Goal: Transaction & Acquisition: Obtain resource

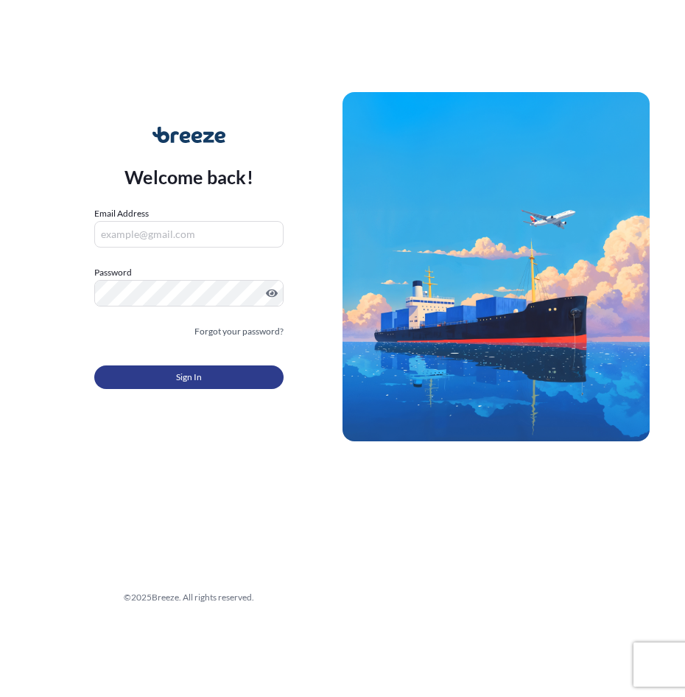
type input "[EMAIL_ADDRESS][DOMAIN_NAME]"
click at [275, 371] on button "Sign In" at bounding box center [188, 377] width 189 height 24
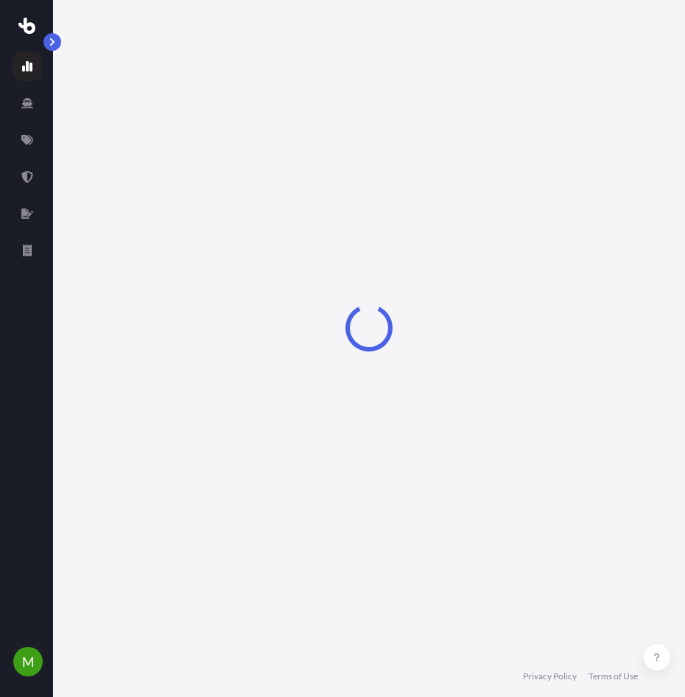
select select "2025"
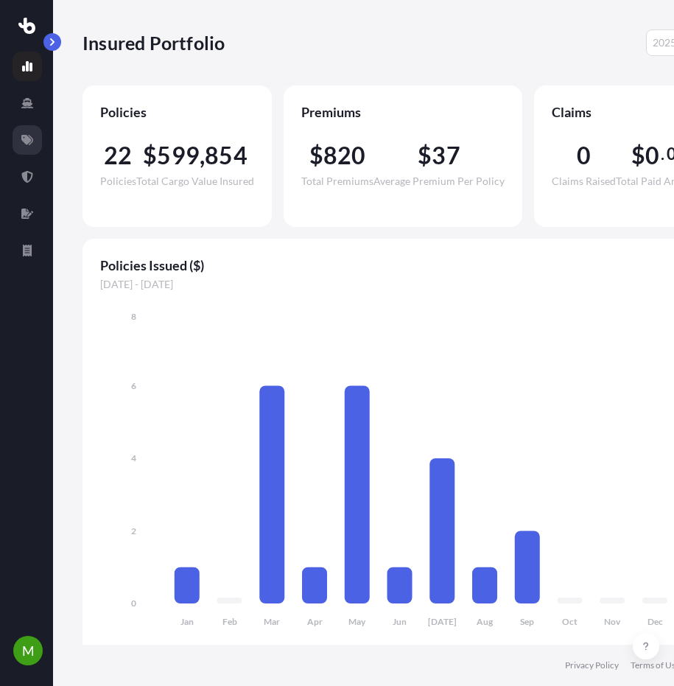
click at [27, 148] on link at bounding box center [27, 139] width 29 height 29
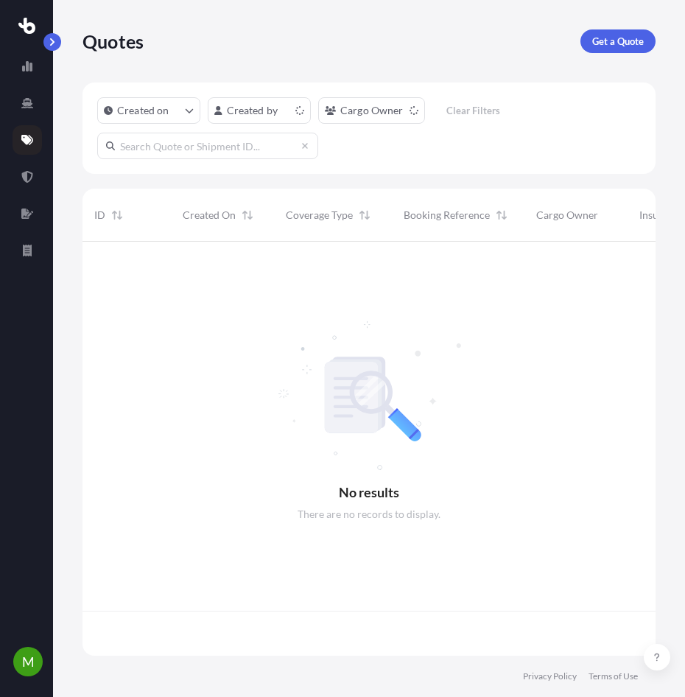
scroll to position [411, 562]
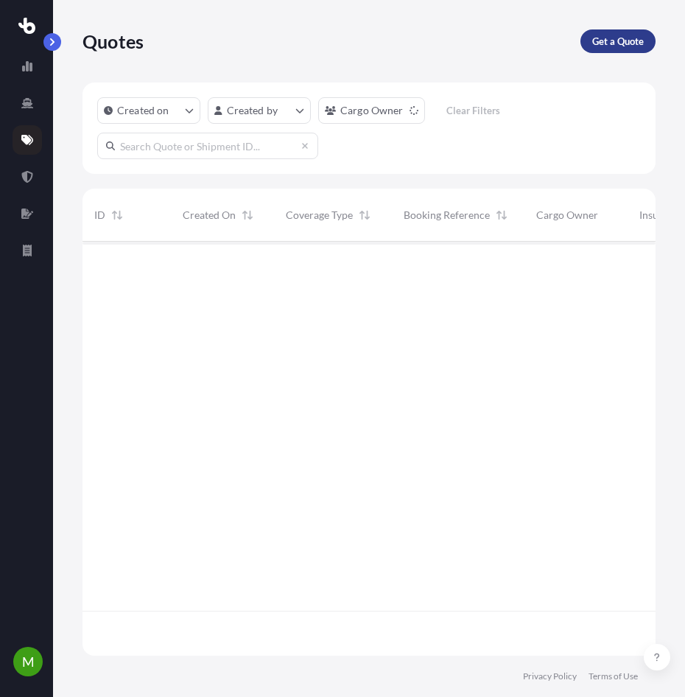
click at [605, 49] on link "Get a Quote" at bounding box center [618, 41] width 75 height 24
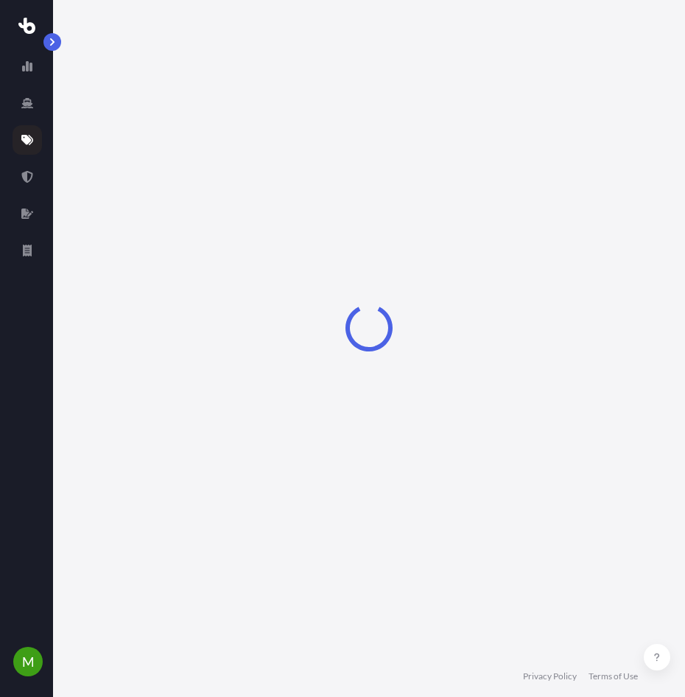
select select "Sea"
select select "1"
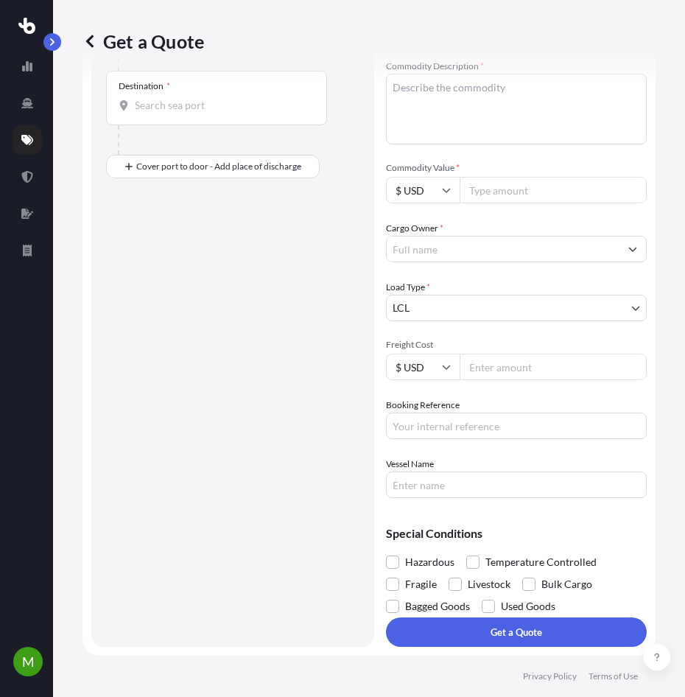
scroll to position [273, 0]
click at [440, 430] on input "Booking Reference" at bounding box center [516, 426] width 261 height 27
paste input "QUOTE #1698 PO 37287"
type input "QUOTE #1698 PO 37287"
click at [528, 379] on input "Freight Cost" at bounding box center [553, 367] width 187 height 27
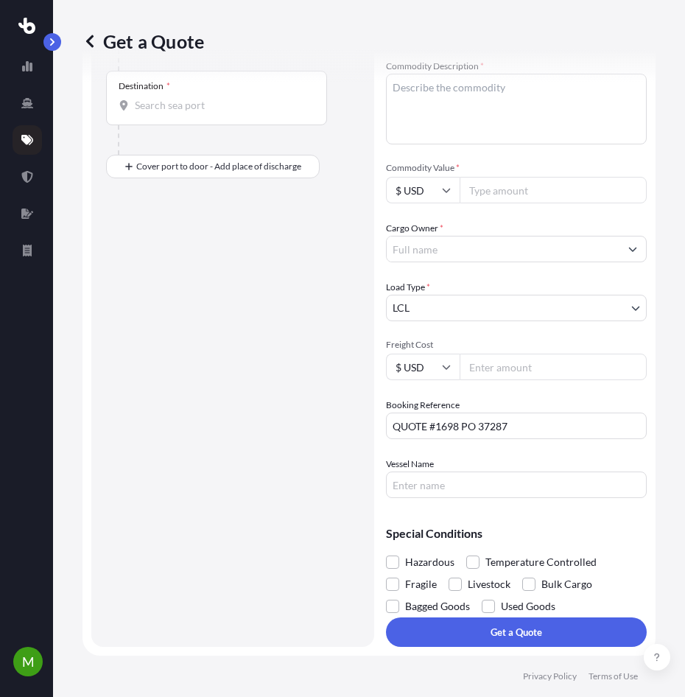
click at [522, 367] on input "Freight Cost" at bounding box center [553, 367] width 187 height 27
type input "1300"
click at [470, 310] on body "M Get a Quote Route Details Cover door to port - Add loading place Place of loa…" at bounding box center [342, 348] width 685 height 697
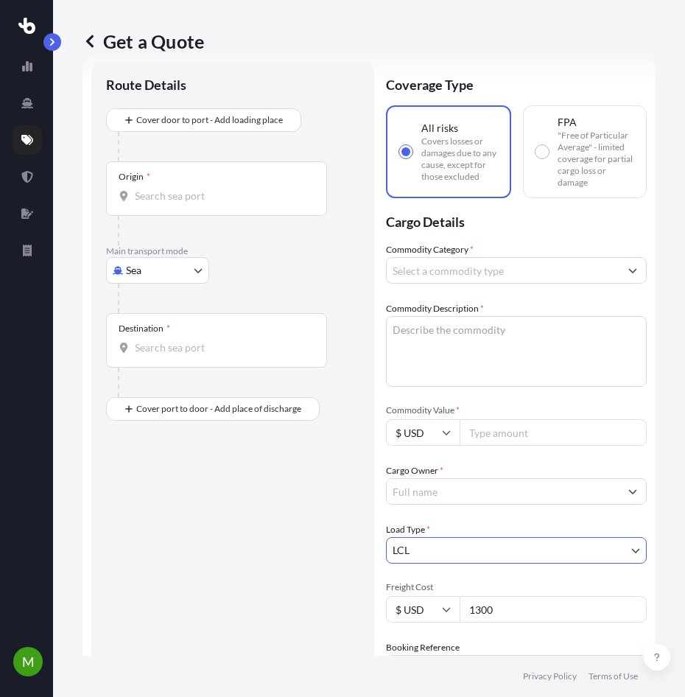
scroll to position [0, 0]
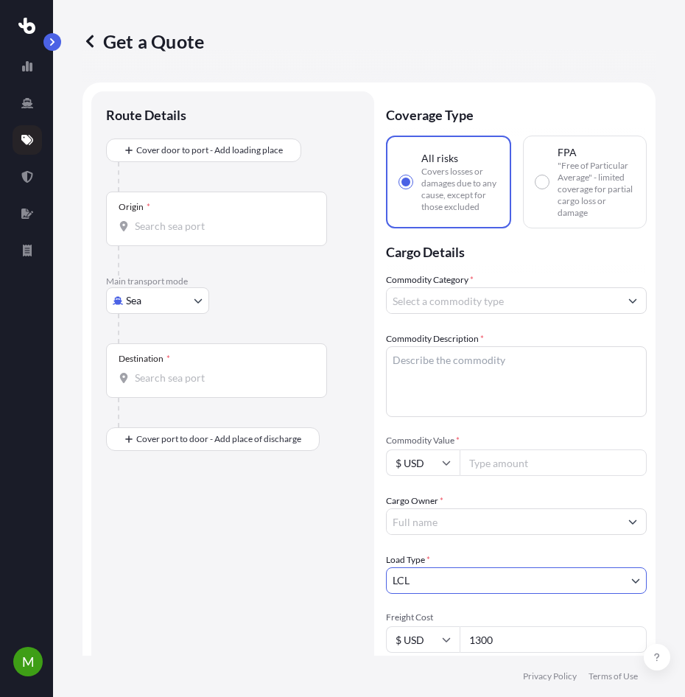
click at [183, 294] on body "M Get a Quote Route Details Cover door to port - Add loading place Place of loa…" at bounding box center [342, 348] width 685 height 697
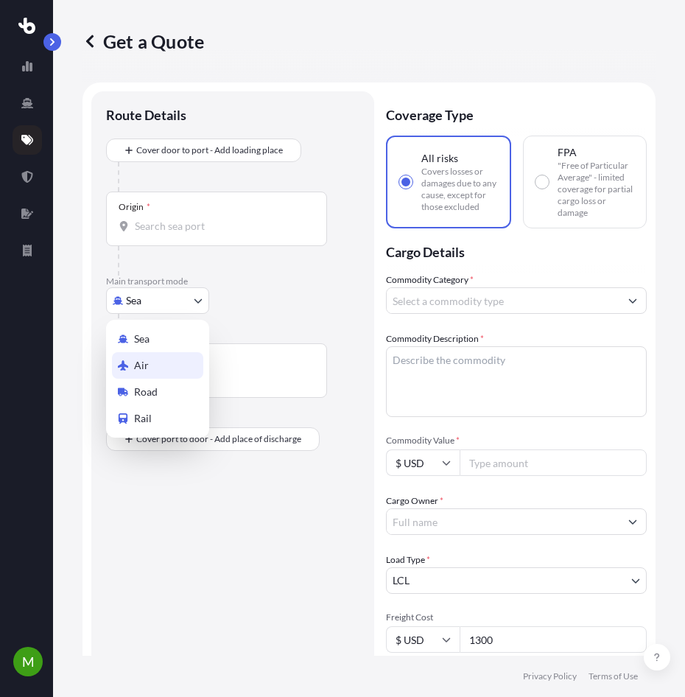
click at [178, 362] on div "Air" at bounding box center [157, 365] width 91 height 27
select select "Air"
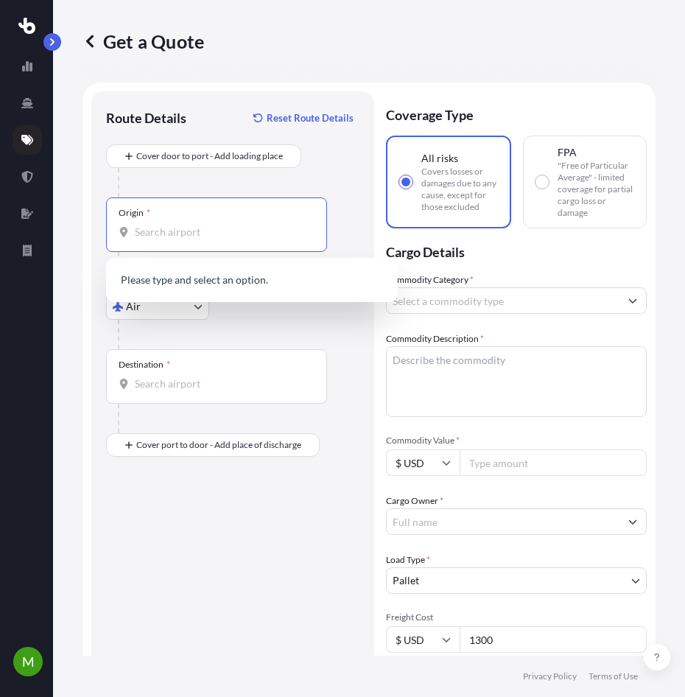
click at [195, 233] on input "Origin *" at bounding box center [222, 232] width 174 height 15
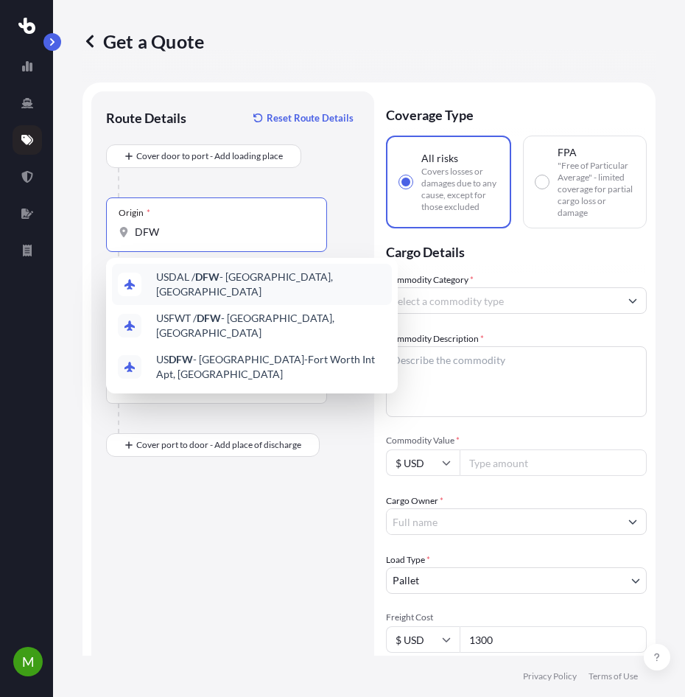
click at [202, 290] on div "USDAL / DFW - [GEOGRAPHIC_DATA], [GEOGRAPHIC_DATA]" at bounding box center [252, 284] width 280 height 41
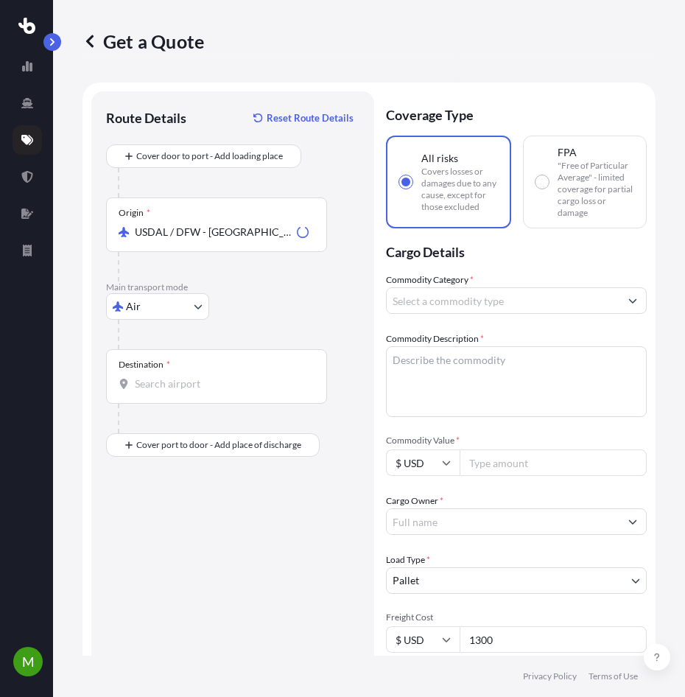
click at [184, 374] on div "Destination *" at bounding box center [216, 376] width 221 height 55
click at [184, 376] on input "Destination *" at bounding box center [222, 383] width 174 height 15
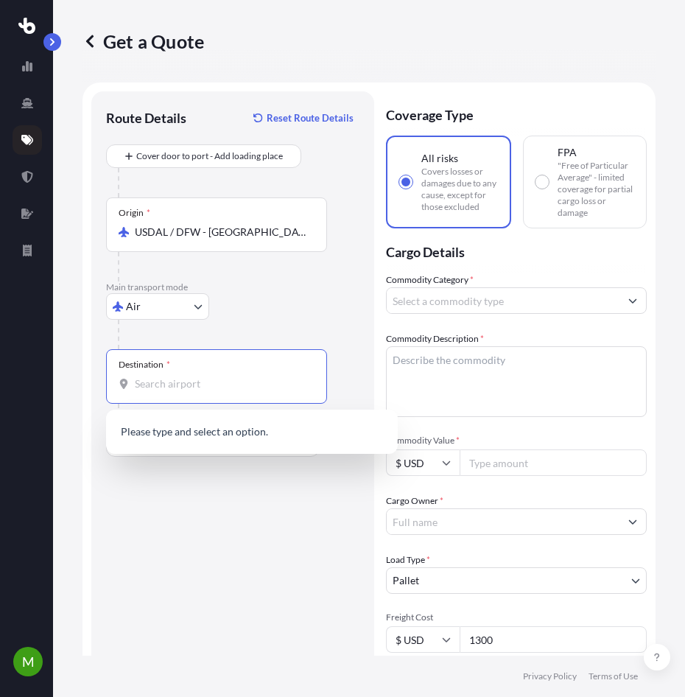
click at [162, 227] on input "USDAL / DFW - [GEOGRAPHIC_DATA], [GEOGRAPHIC_DATA]" at bounding box center [222, 232] width 174 height 15
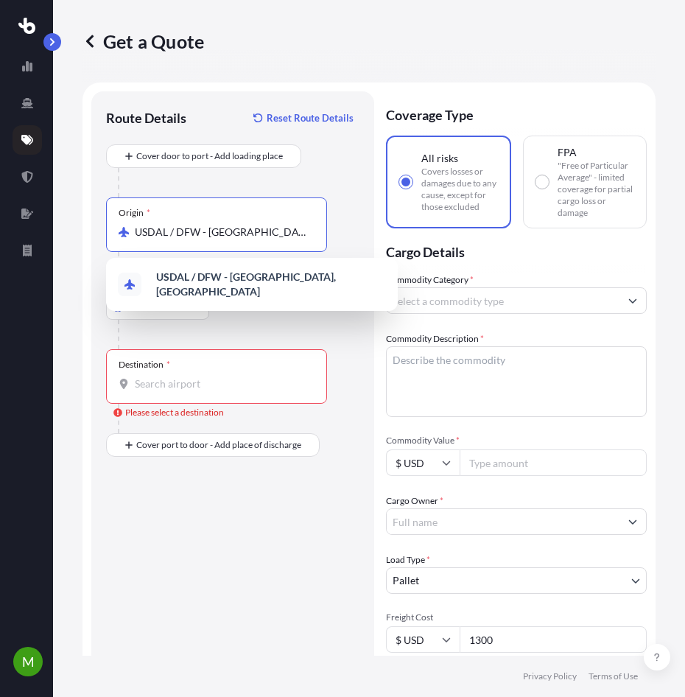
click at [162, 227] on input "USDAL / DFW - [GEOGRAPHIC_DATA], [GEOGRAPHIC_DATA]" at bounding box center [222, 232] width 174 height 15
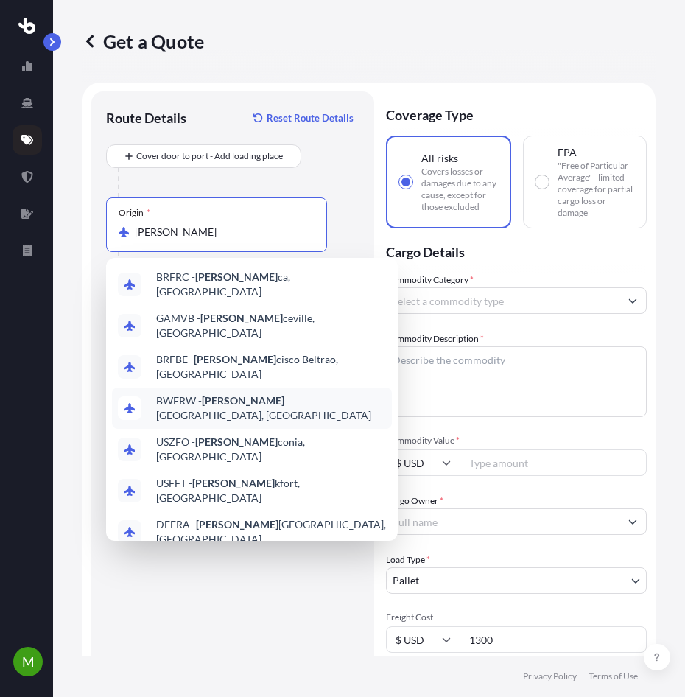
scroll to position [82, 0]
click at [216, 512] on div "DEFRA - [PERSON_NAME] [GEOGRAPHIC_DATA], [GEOGRAPHIC_DATA]" at bounding box center [252, 532] width 280 height 41
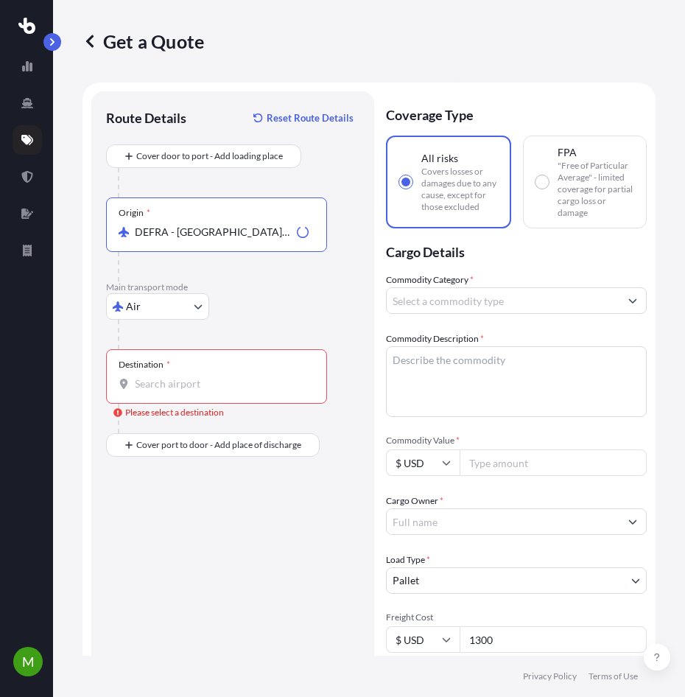
type input "DEFRA - [GEOGRAPHIC_DATA], [GEOGRAPHIC_DATA]"
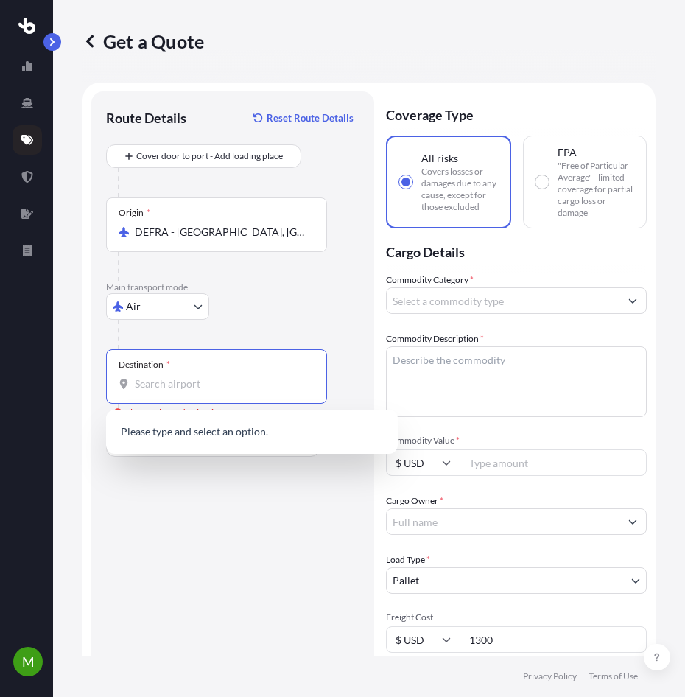
click at [176, 380] on input "Destination * Please select a destination" at bounding box center [222, 383] width 174 height 15
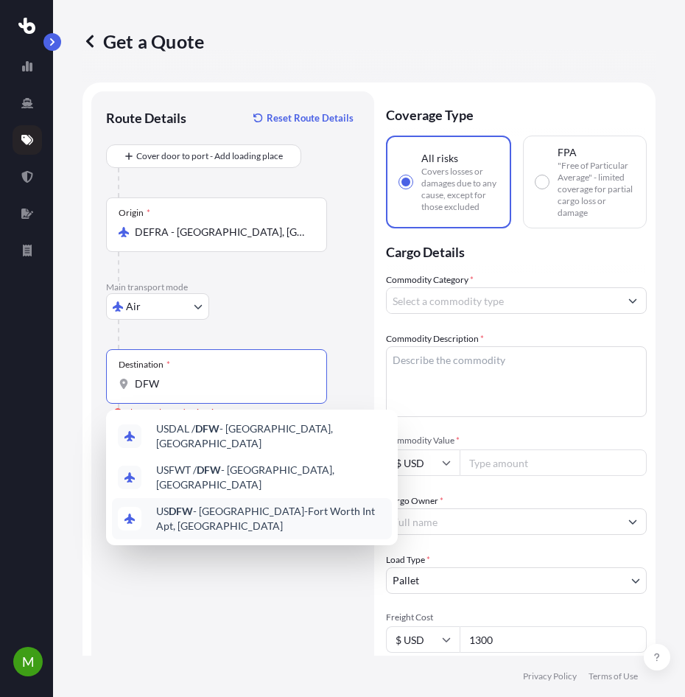
click at [216, 506] on span "US DFW - [GEOGRAPHIC_DATA]-[GEOGRAPHIC_DATA] Int Apt, [GEOGRAPHIC_DATA]" at bounding box center [271, 518] width 230 height 29
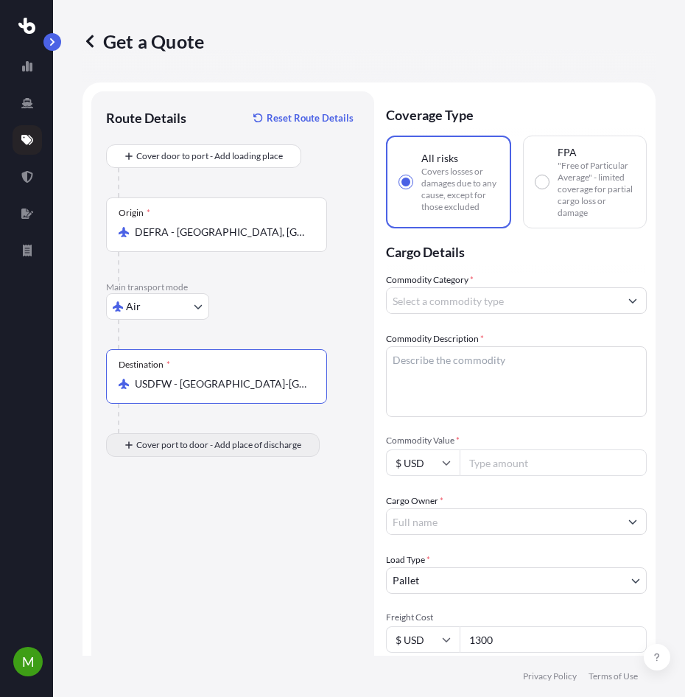
type input "USDFW - [GEOGRAPHIC_DATA]-[GEOGRAPHIC_DATA], [GEOGRAPHIC_DATA]"
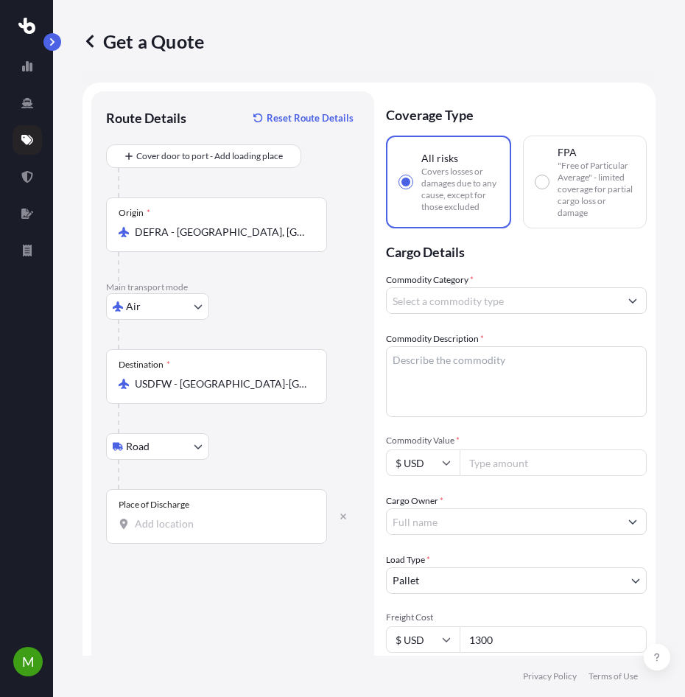
click at [231, 522] on input "Place of Discharge" at bounding box center [222, 523] width 174 height 15
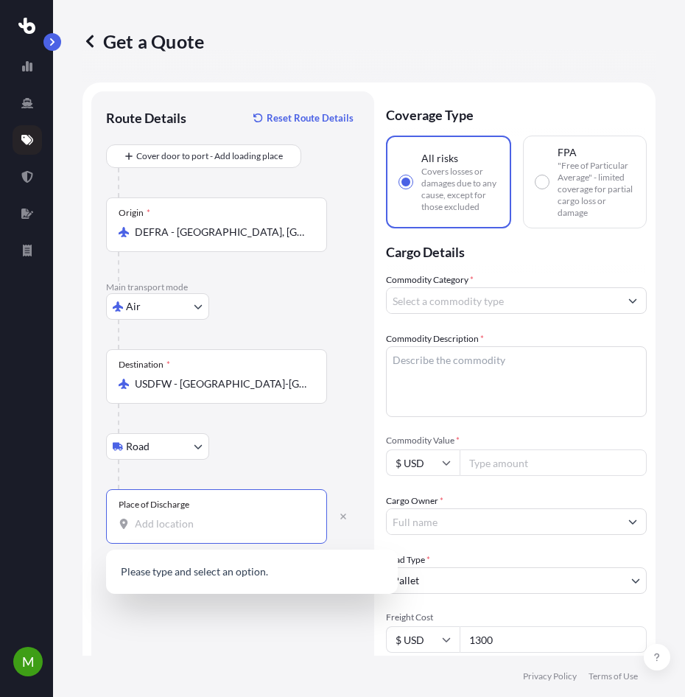
paste input "79927"
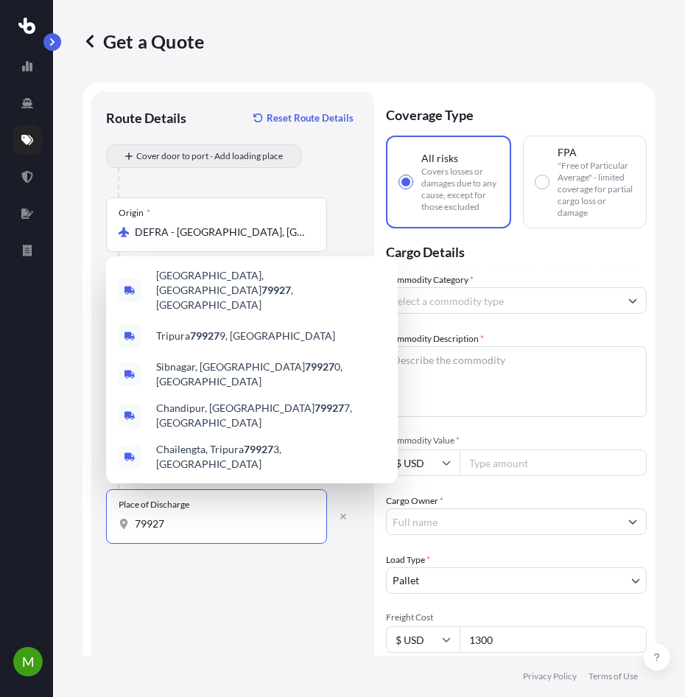
type input "79927"
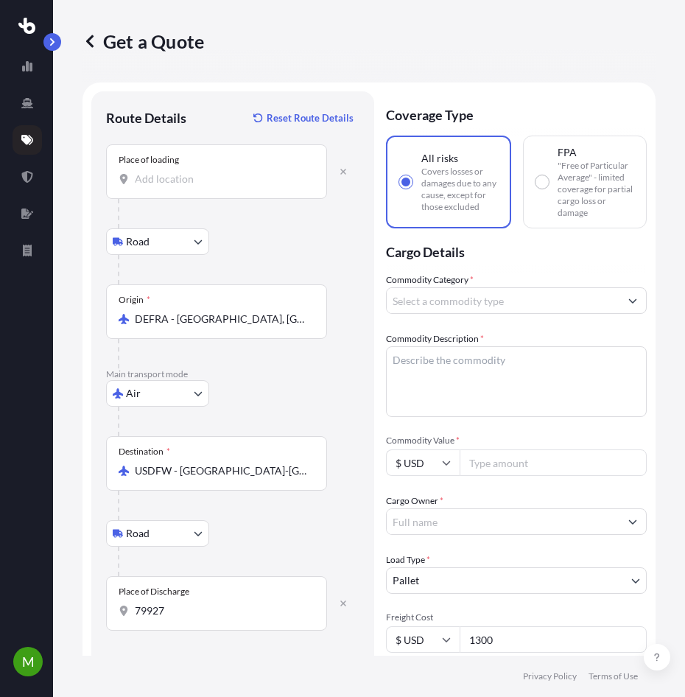
click at [179, 178] on input "Place of loading" at bounding box center [222, 179] width 174 height 15
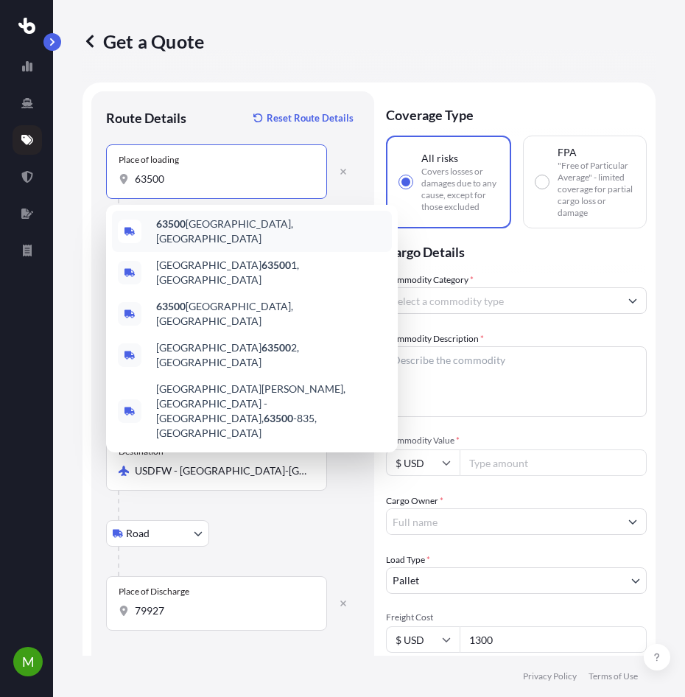
click at [186, 216] on div "63500 Seligenstadt, [GEOGRAPHIC_DATA]" at bounding box center [252, 231] width 280 height 41
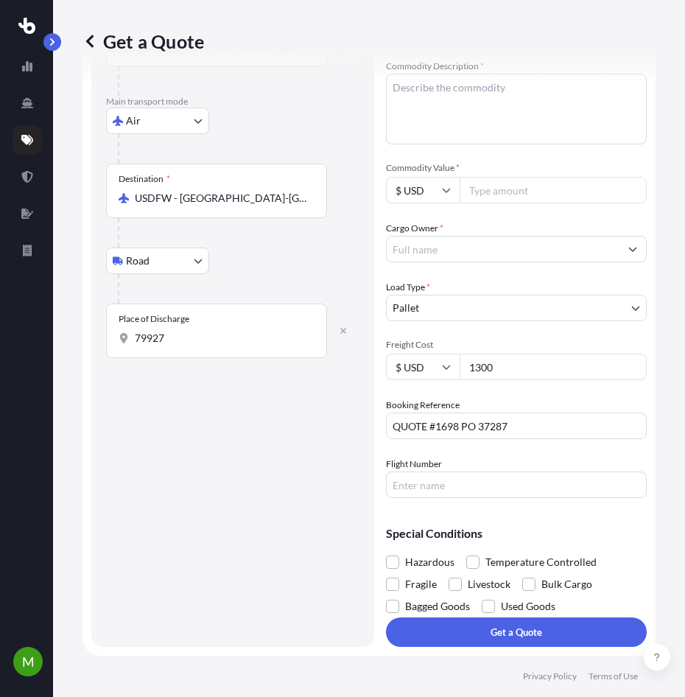
scroll to position [272, 0]
type input "63500 Seligenstadt, [GEOGRAPHIC_DATA]"
click at [238, 345] on input "79927" at bounding box center [222, 339] width 174 height 15
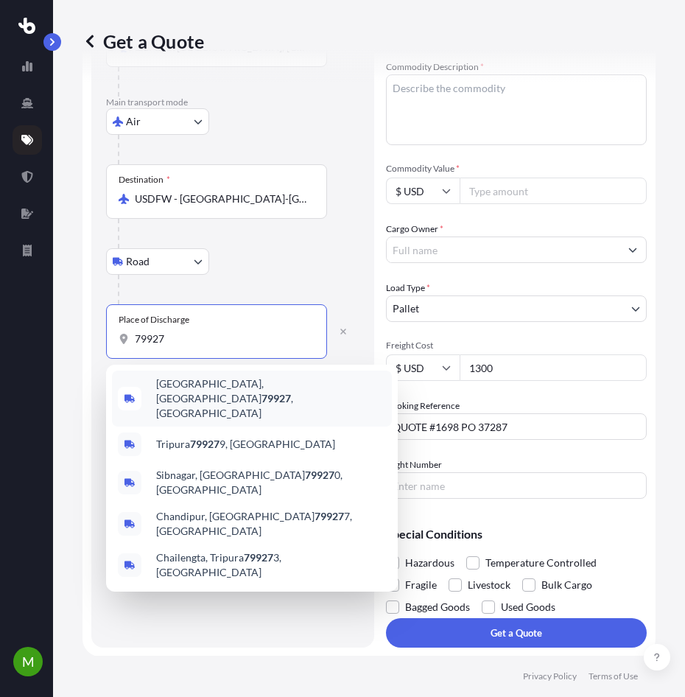
click at [238, 385] on span "[GEOGRAPHIC_DATA] , [GEOGRAPHIC_DATA]" at bounding box center [271, 398] width 230 height 44
type input "[GEOGRAPHIC_DATA], [GEOGRAPHIC_DATA]"
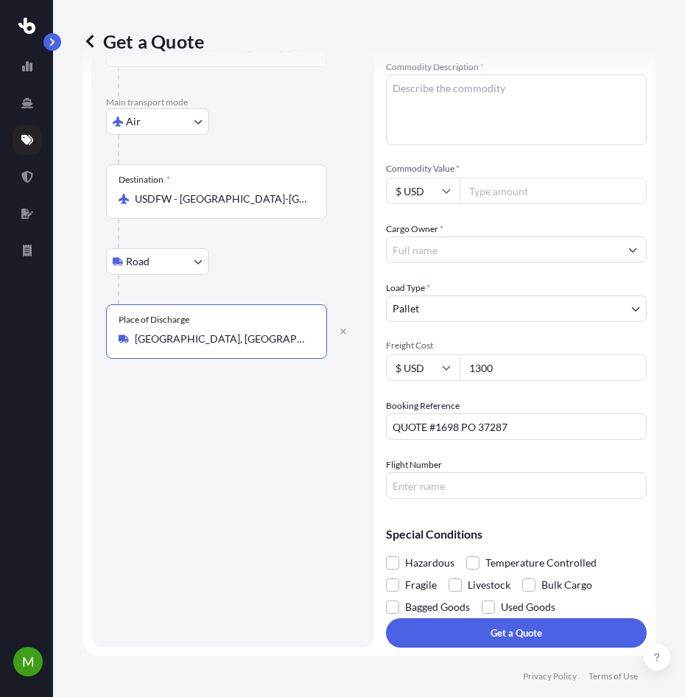
click at [469, 239] on input "Cargo Owner *" at bounding box center [503, 250] width 233 height 27
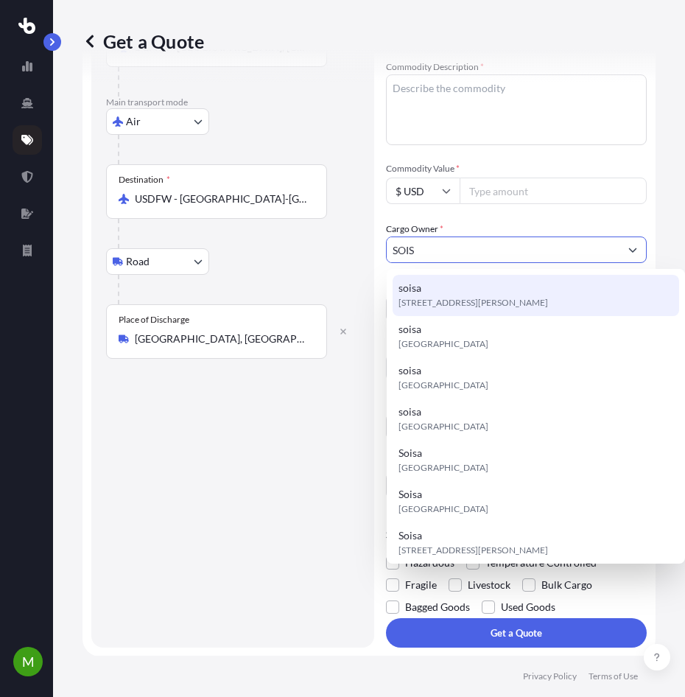
click at [486, 284] on div "soisa [STREET_ADDRESS][PERSON_NAME]" at bounding box center [536, 295] width 287 height 41
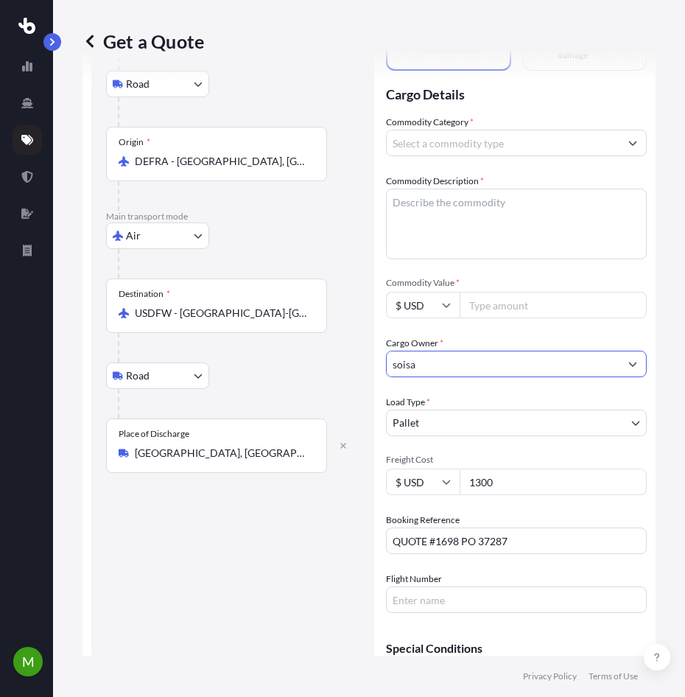
scroll to position [157, 0]
type input "soisa"
click at [472, 213] on textarea "Commodity Description *" at bounding box center [516, 224] width 261 height 71
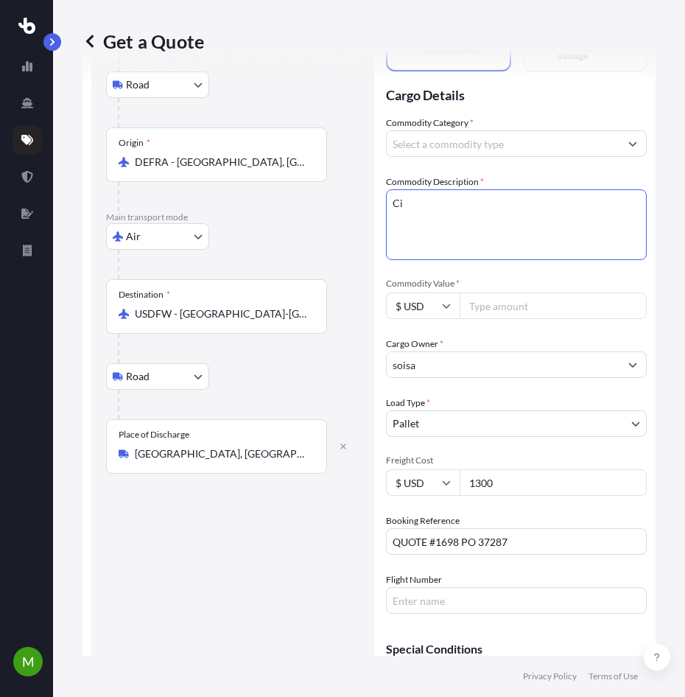
type textarea "C"
type textarea "textil"
click at [481, 139] on input "Commodity Category *" at bounding box center [503, 143] width 233 height 27
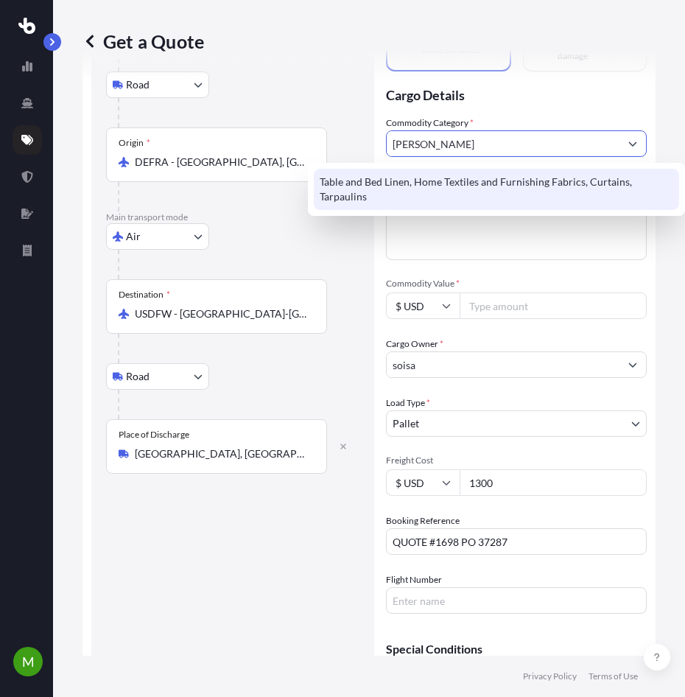
click at [502, 182] on div "Table and Bed Linen, Home Textiles and Furnishing Fabrics, Curtains, Tarpaulins" at bounding box center [496, 189] width 365 height 41
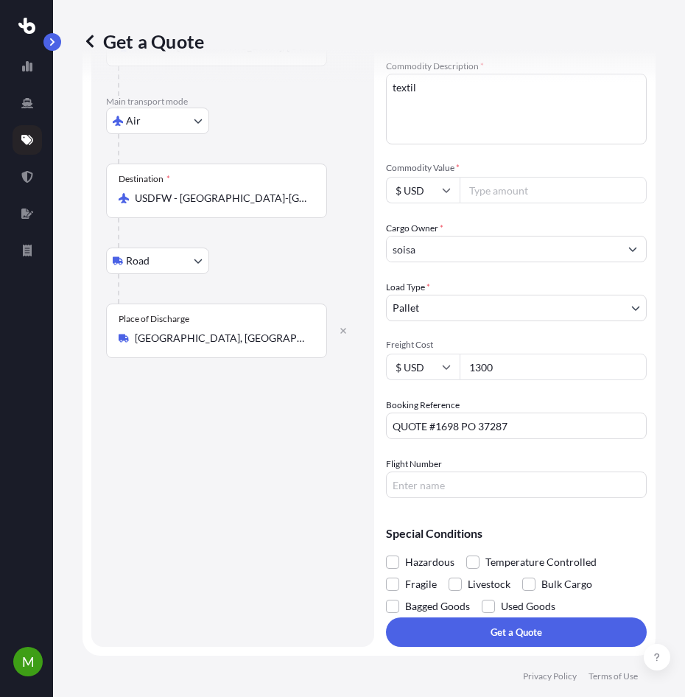
scroll to position [272, 0]
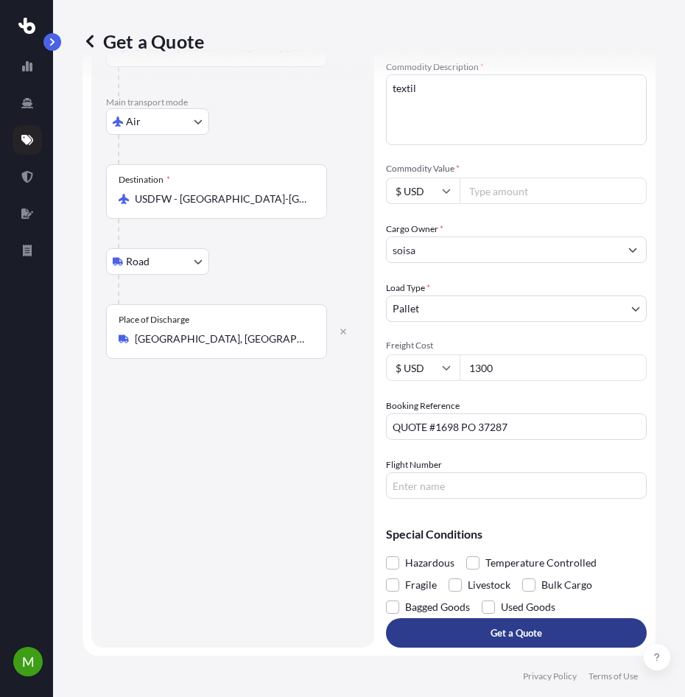
type input "Table and Bed Linen, Home Textiles and Furnishing Fabrics, Curtains, Tarpaulins"
click at [491, 629] on p "Get a Quote" at bounding box center [517, 633] width 52 height 15
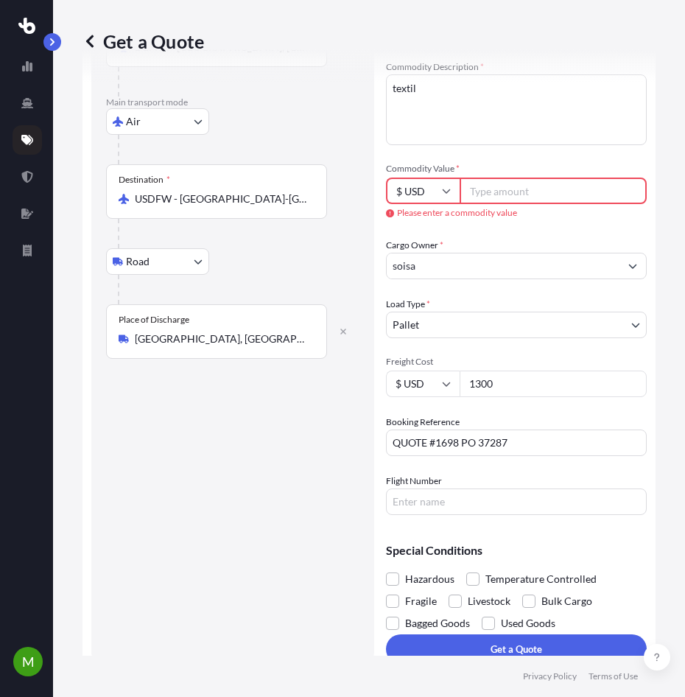
click at [474, 182] on input "Commodity Value *" at bounding box center [553, 191] width 187 height 27
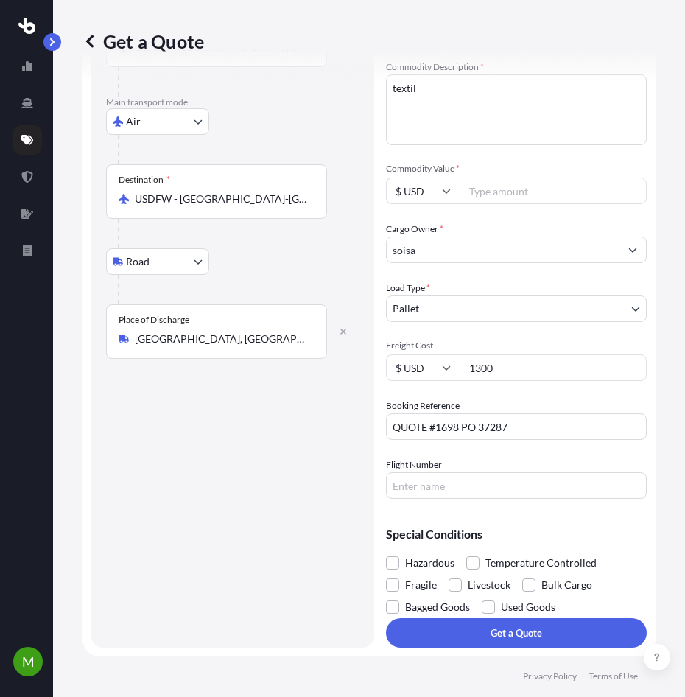
click at [510, 183] on input "Commodity Value *" at bounding box center [553, 191] width 187 height 27
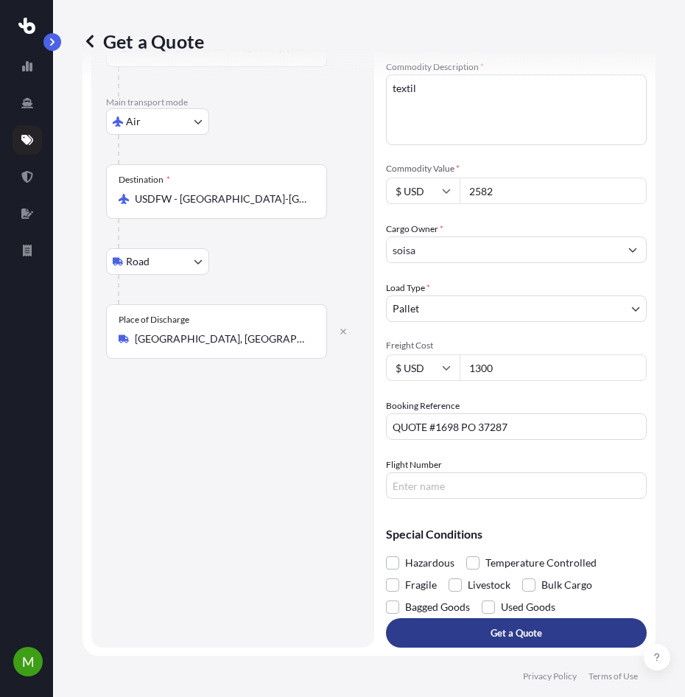
type input "2582"
click at [511, 634] on p "Get a Quote" at bounding box center [517, 633] width 52 height 15
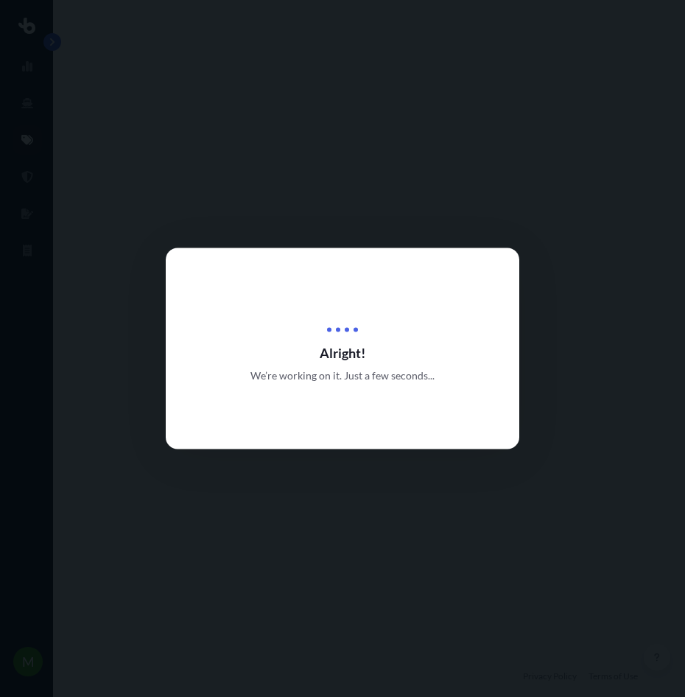
select select "Road"
select select "Air"
select select "Road"
select select "1"
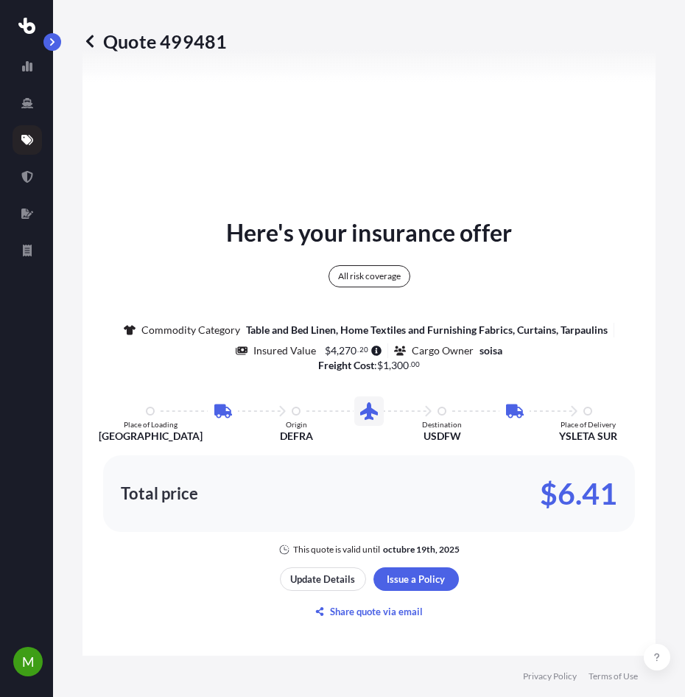
scroll to position [1226, 0]
